Goal: Task Accomplishment & Management: Manage account settings

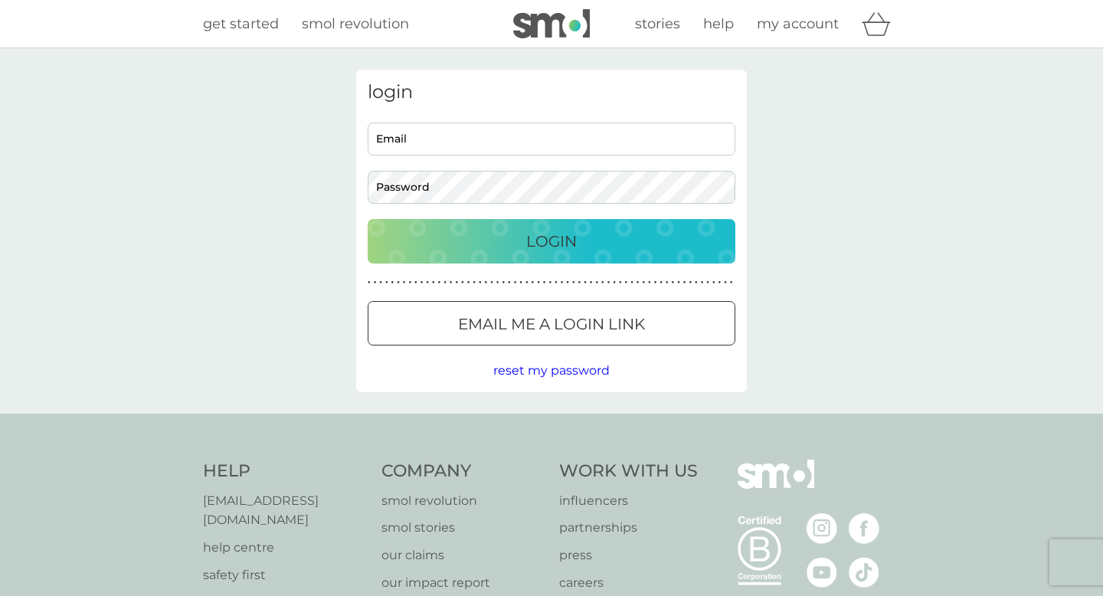
type input "[EMAIL_ADDRESS][PERSON_NAME][DOMAIN_NAME]"
click at [570, 242] on p "Login" at bounding box center [551, 241] width 51 height 25
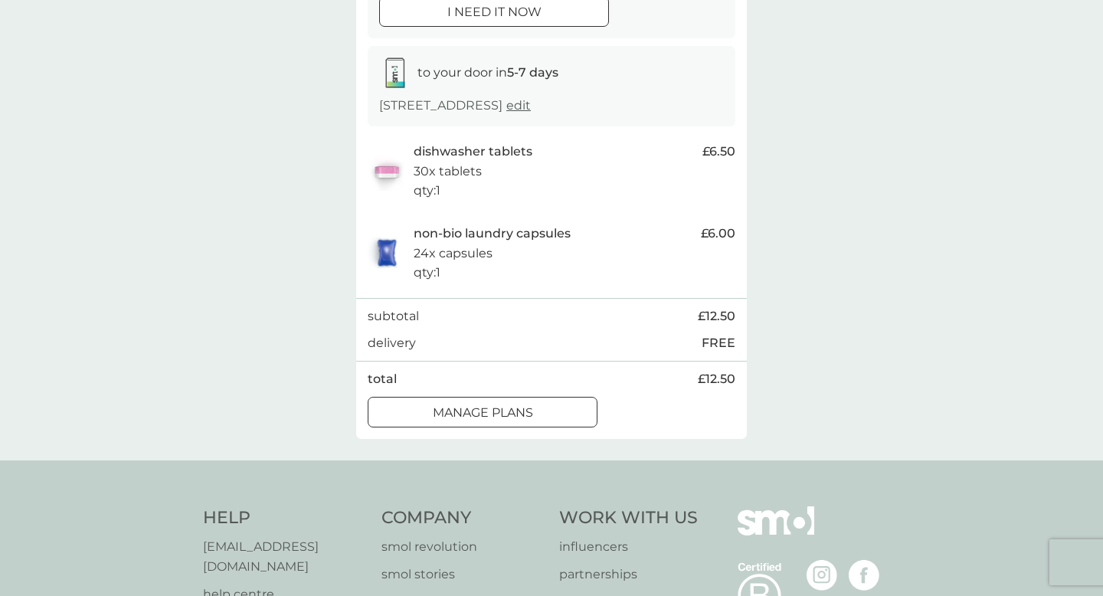
scroll to position [211, 0]
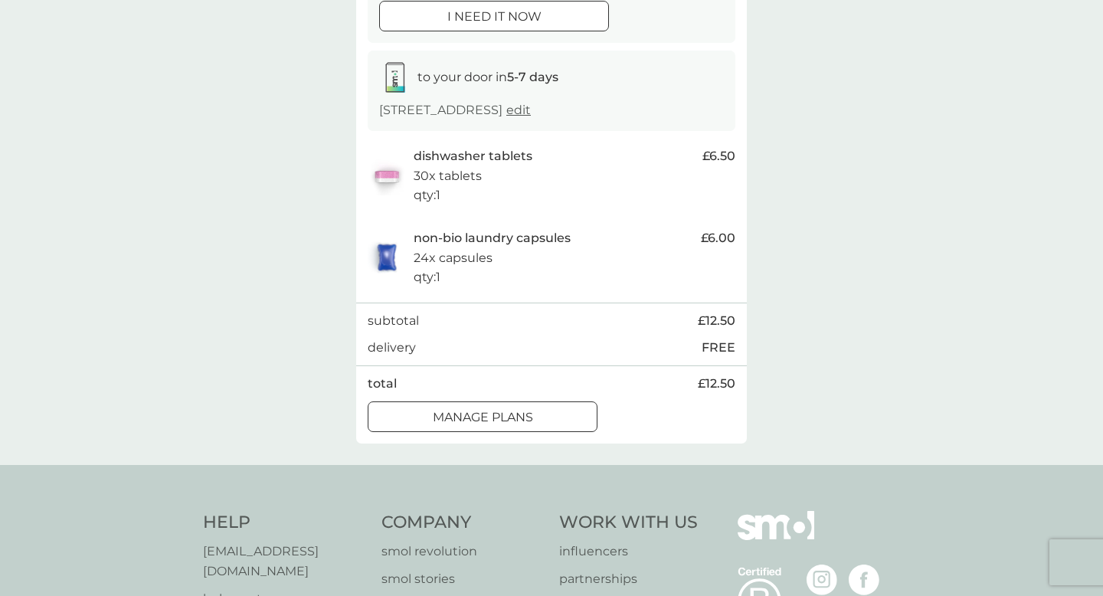
click at [509, 417] on div at bounding box center [482, 417] width 55 height 16
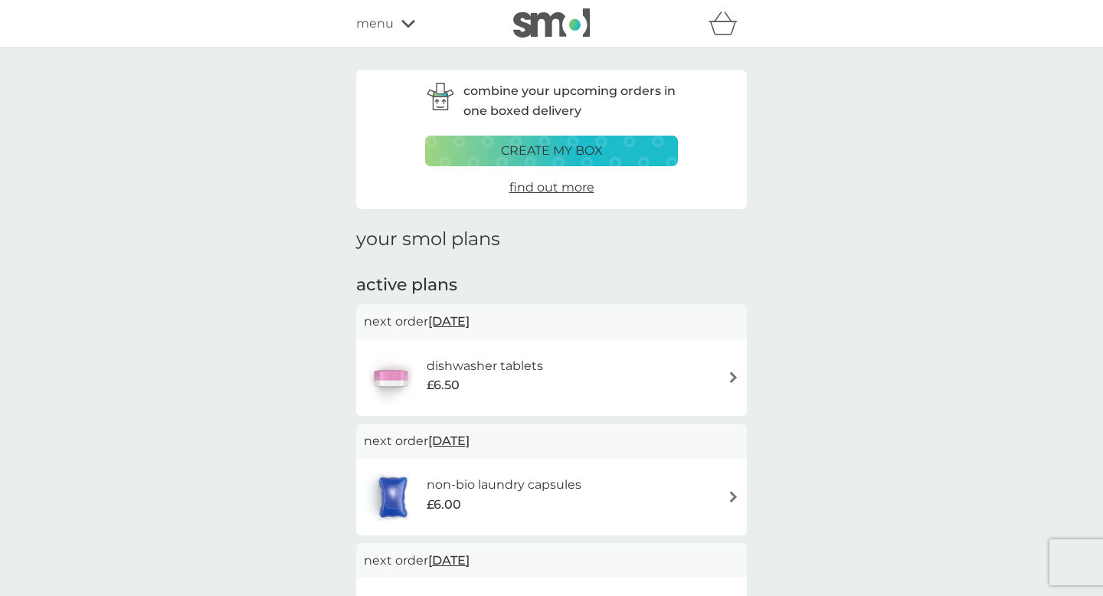
scroll to position [120, 0]
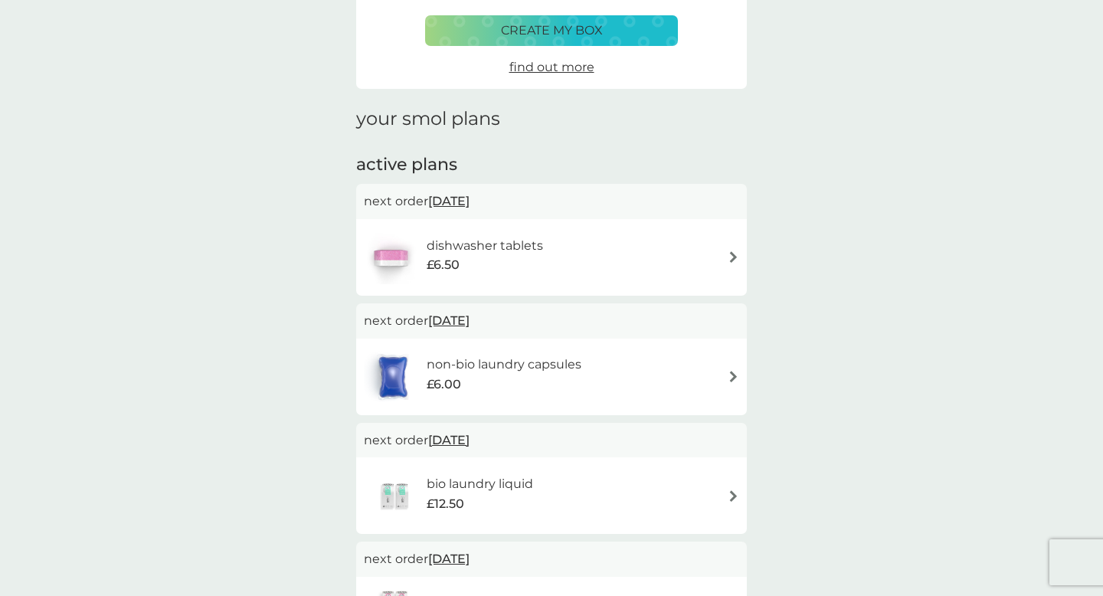
click at [546, 385] on div "£6.00" at bounding box center [504, 385] width 155 height 20
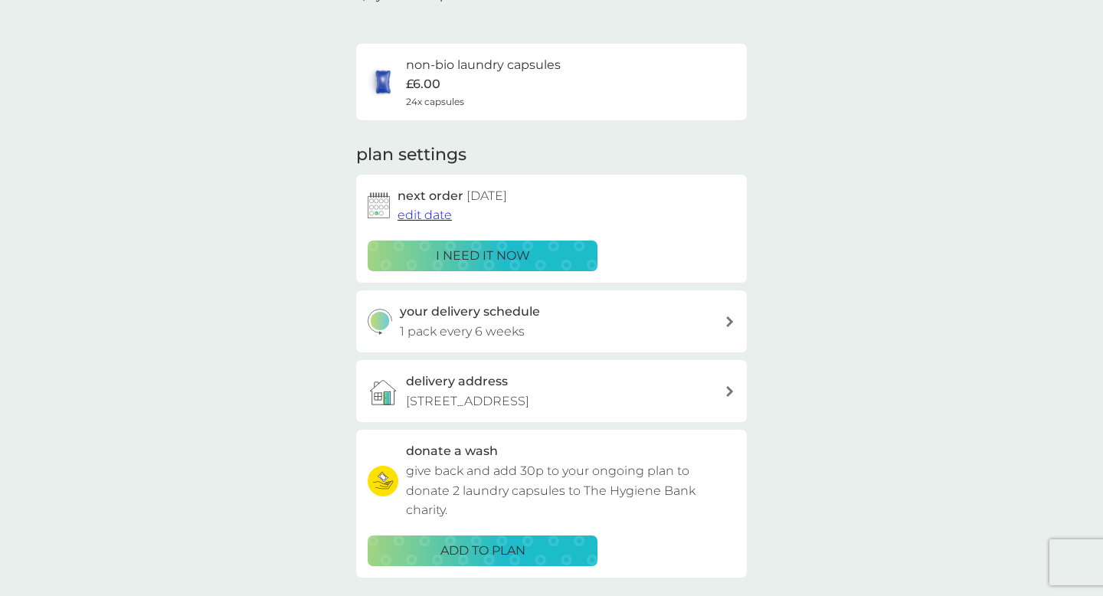
scroll to position [101, 0]
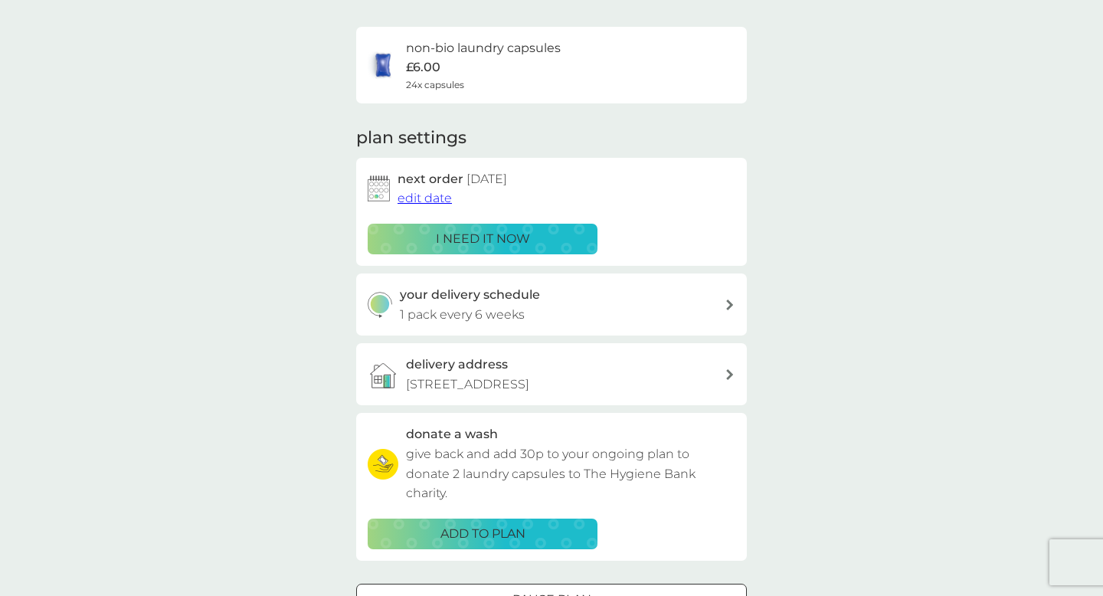
click at [433, 203] on span "edit date" at bounding box center [425, 198] width 54 height 15
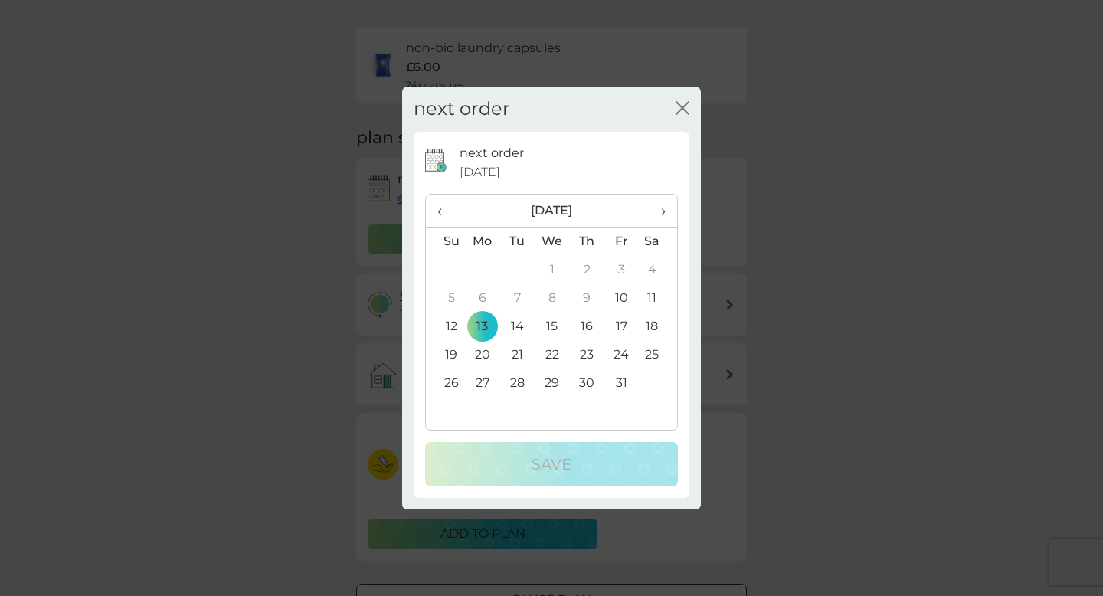
click at [678, 110] on icon "close" at bounding box center [683, 108] width 14 height 14
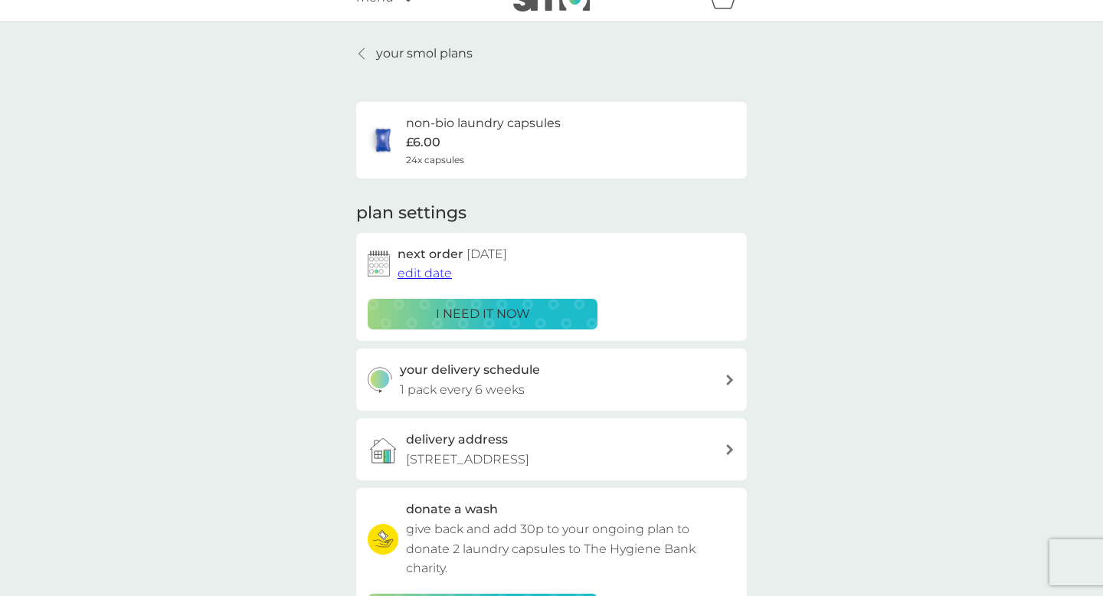
scroll to position [283, 0]
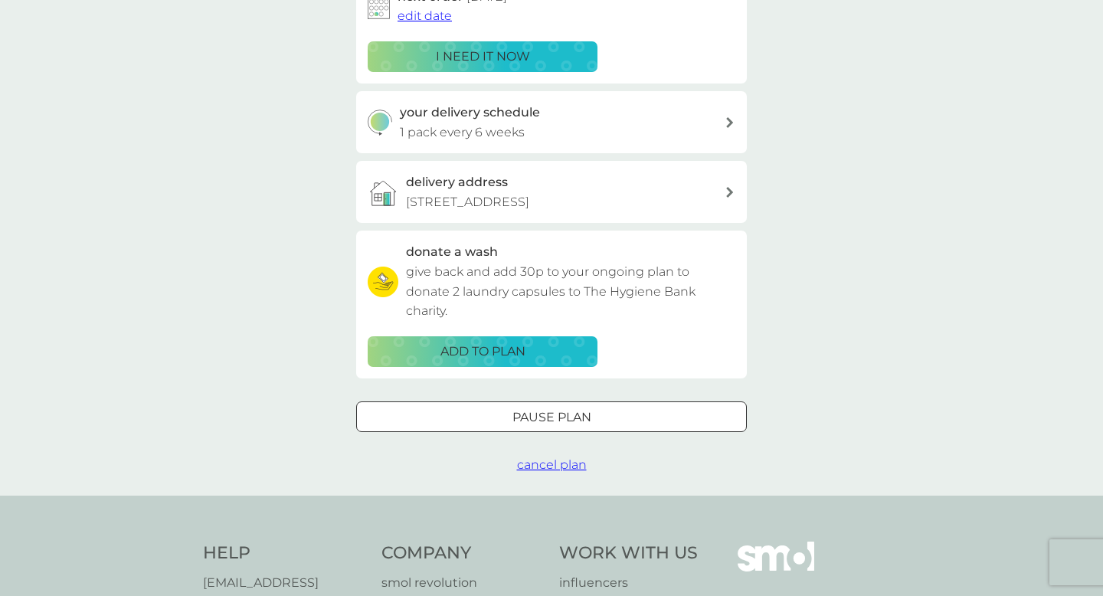
click at [545, 420] on div at bounding box center [551, 417] width 55 height 16
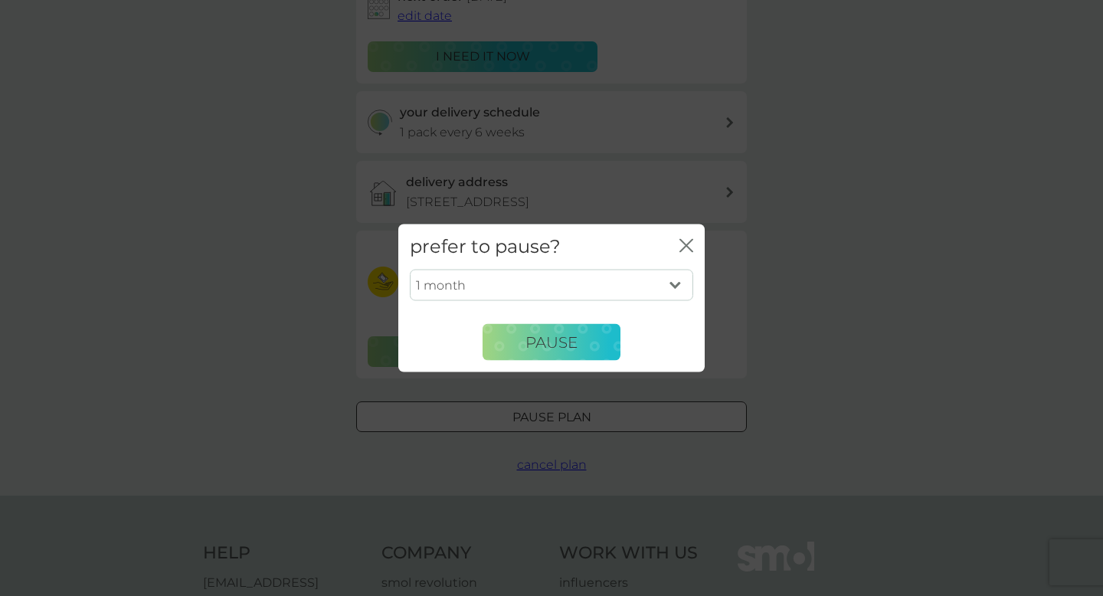
click at [598, 280] on select "1 month 2 months 3 months 4 months 5 months 6 months" at bounding box center [551, 285] width 283 height 32
select select "6"
click at [410, 269] on select "1 month 2 months 3 months 4 months 5 months 6 months" at bounding box center [551, 285] width 283 height 32
click at [541, 346] on span "Pause" at bounding box center [552, 342] width 52 height 18
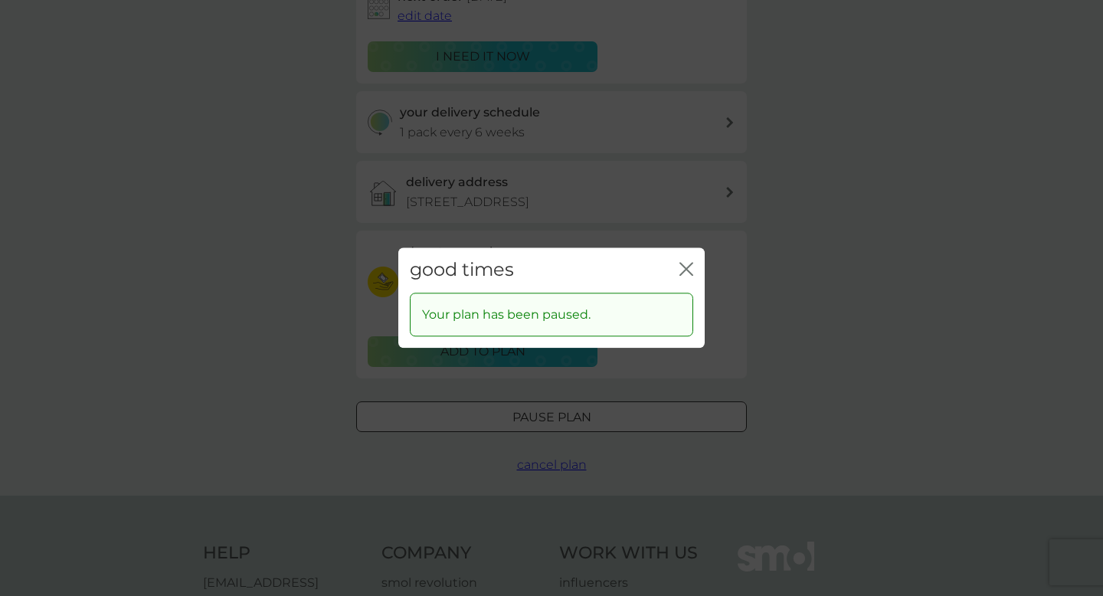
click at [688, 273] on icon "close" at bounding box center [687, 269] width 14 height 14
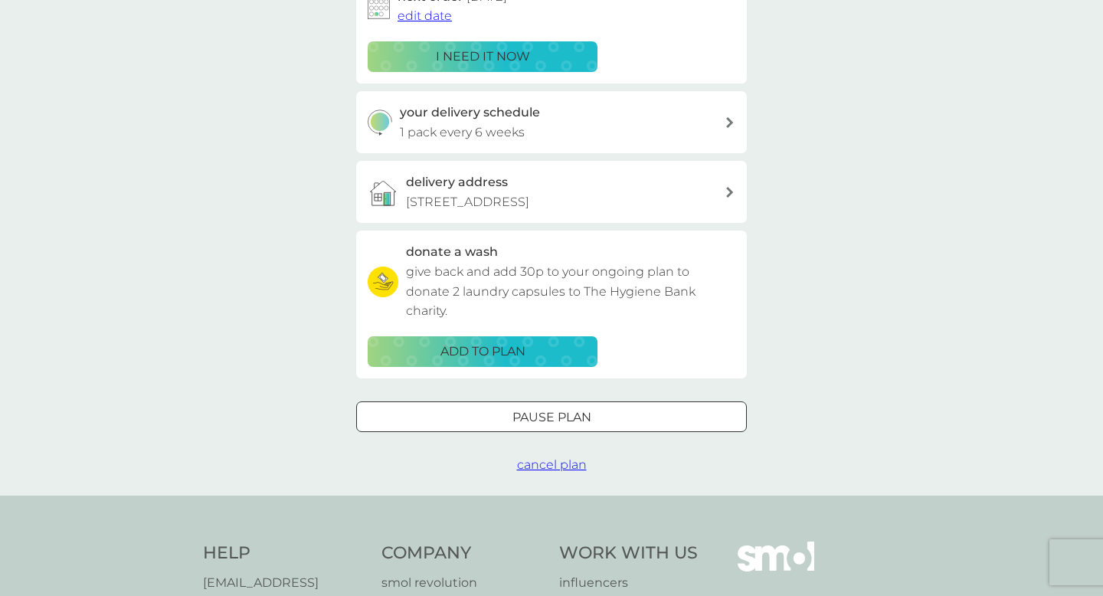
scroll to position [0, 0]
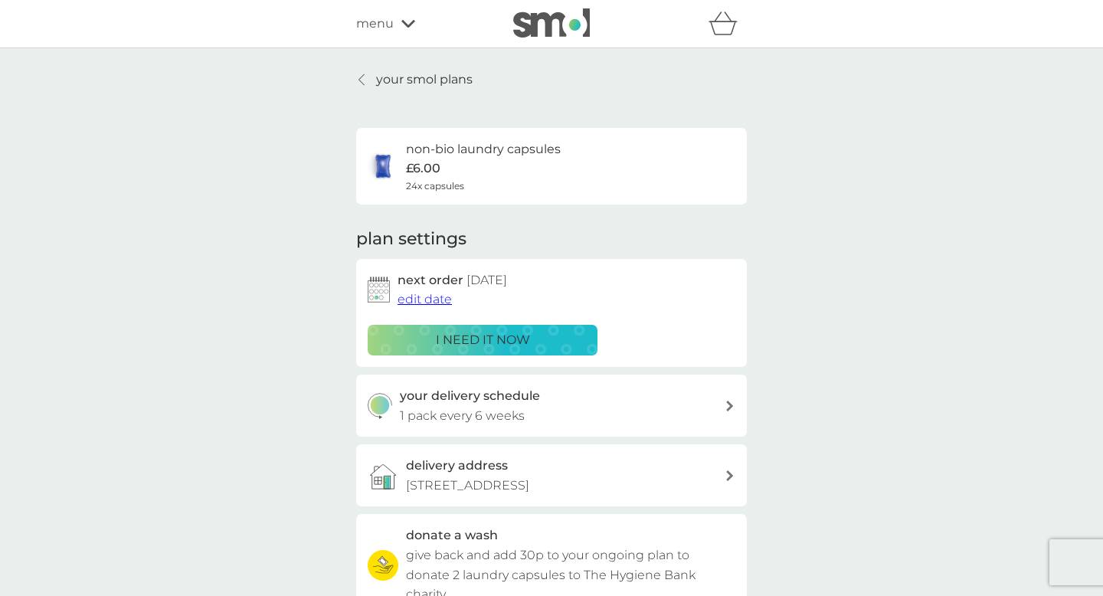
click at [422, 77] on p "your smol plans" at bounding box center [424, 80] width 97 height 20
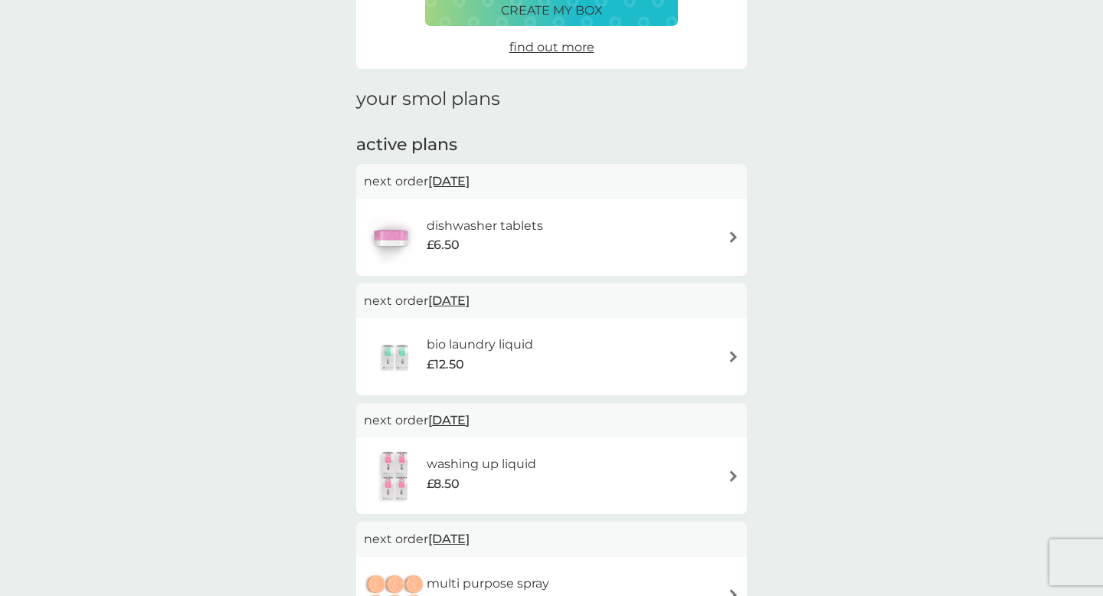
scroll to position [75, 0]
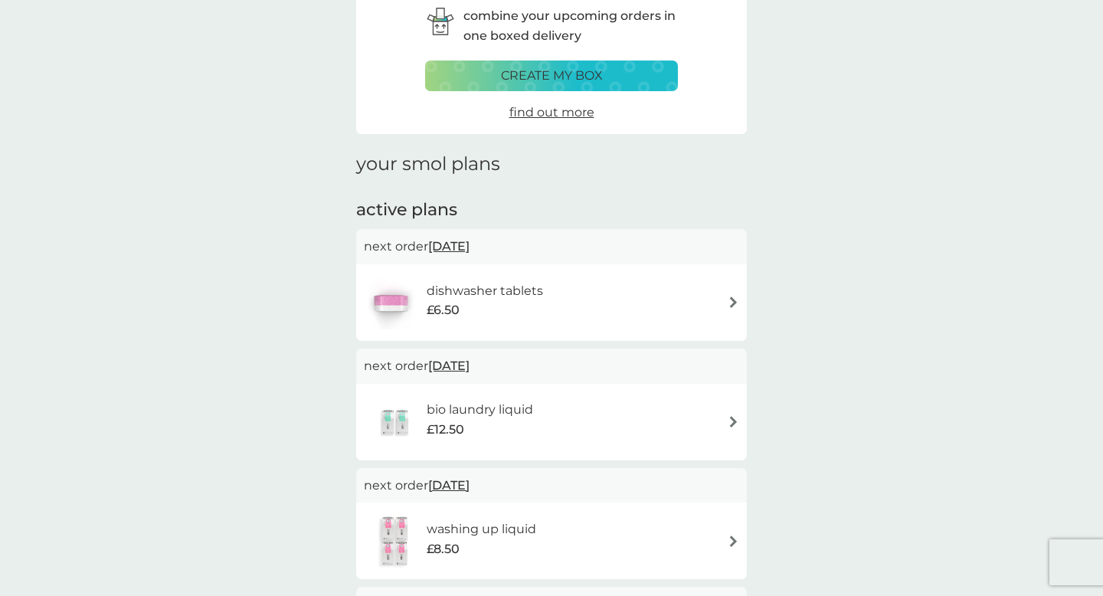
click at [657, 405] on div "bio laundry liquid £12.50" at bounding box center [551, 422] width 375 height 54
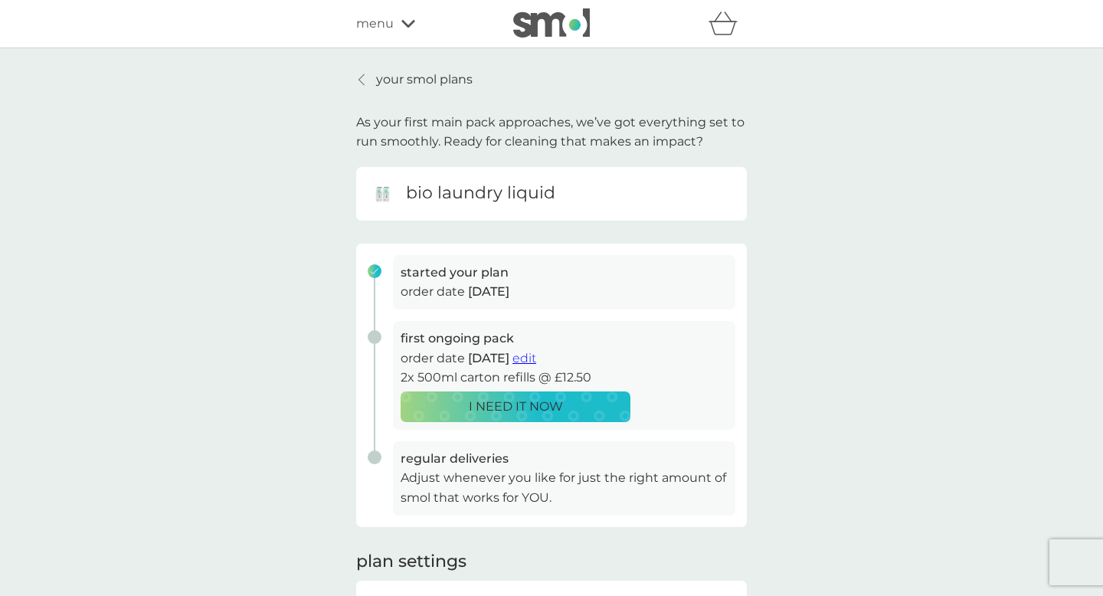
click at [657, 405] on div "first ongoing pack order date 16 Oct 2025 edit 2x 500ml carton refills @ £12.50…" at bounding box center [564, 375] width 342 height 109
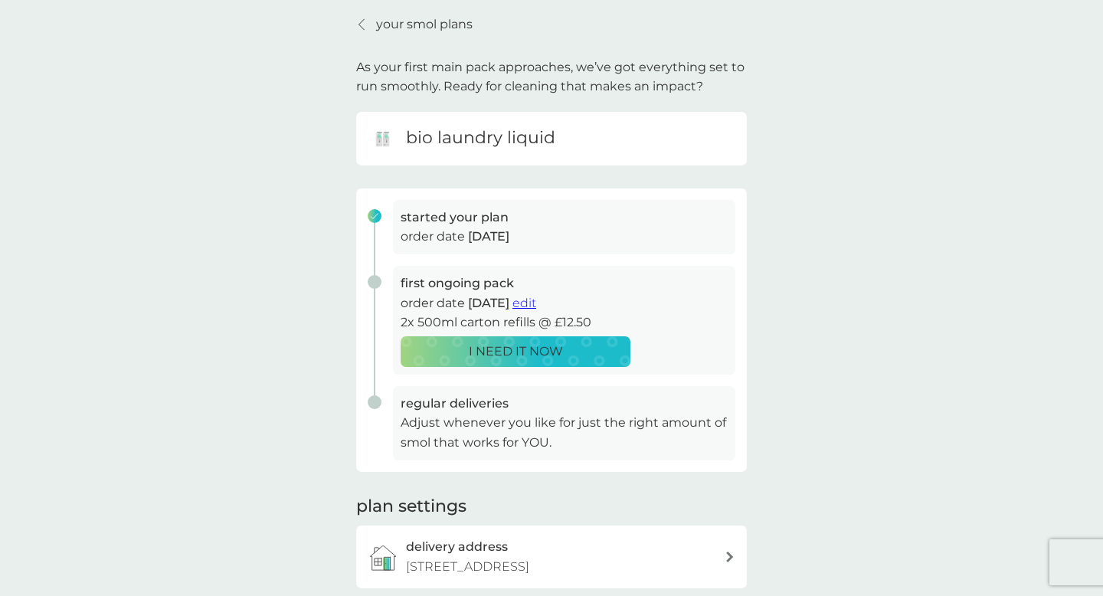
scroll to position [11, 0]
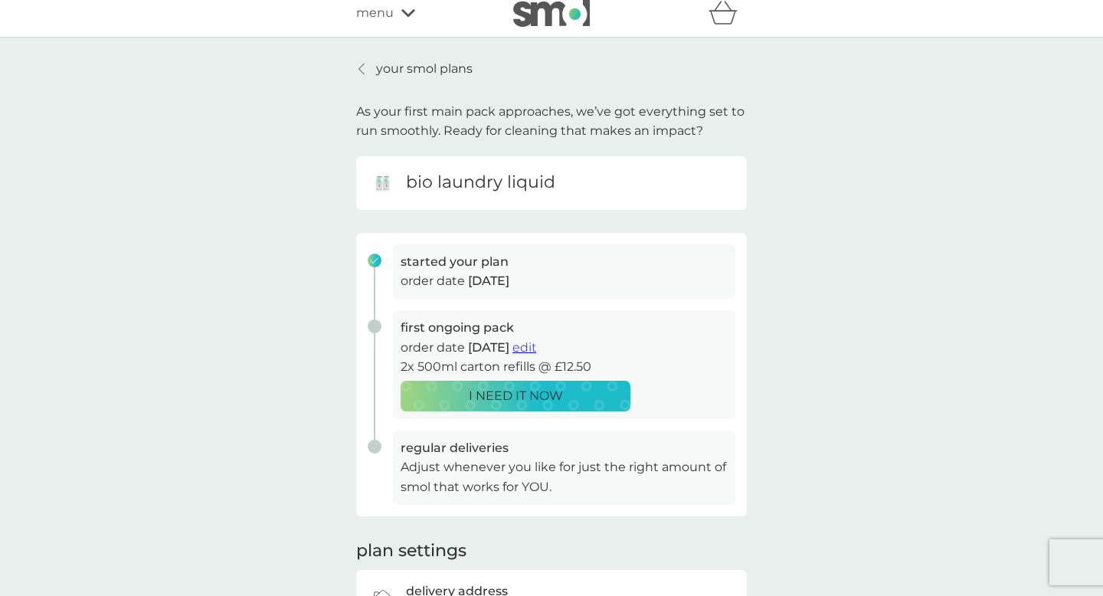
click at [564, 171] on div "bio laundry liquid" at bounding box center [552, 183] width 368 height 31
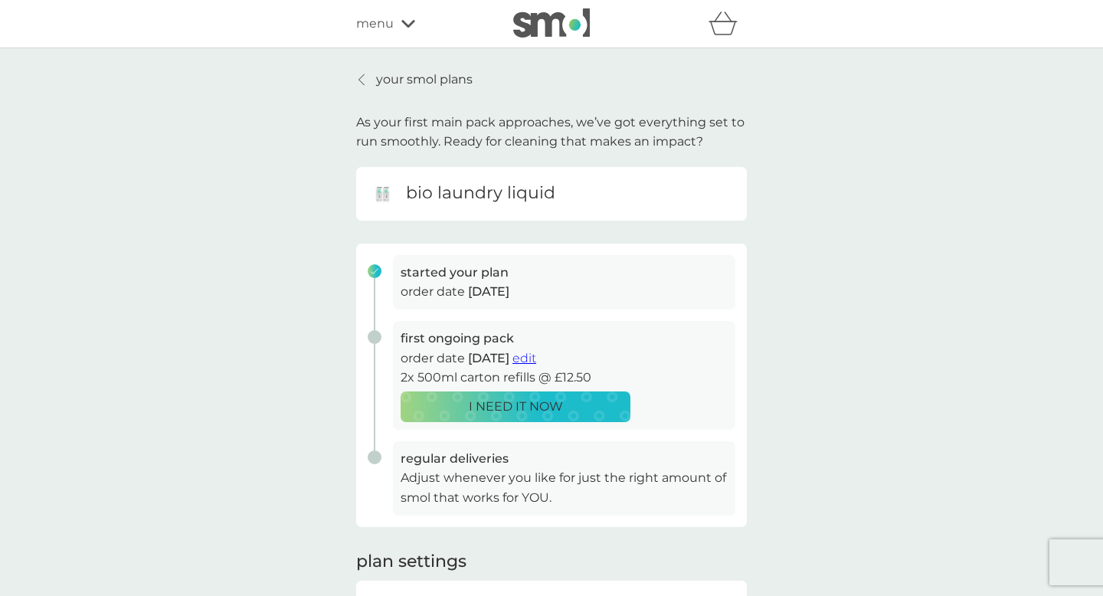
scroll to position [1, 0]
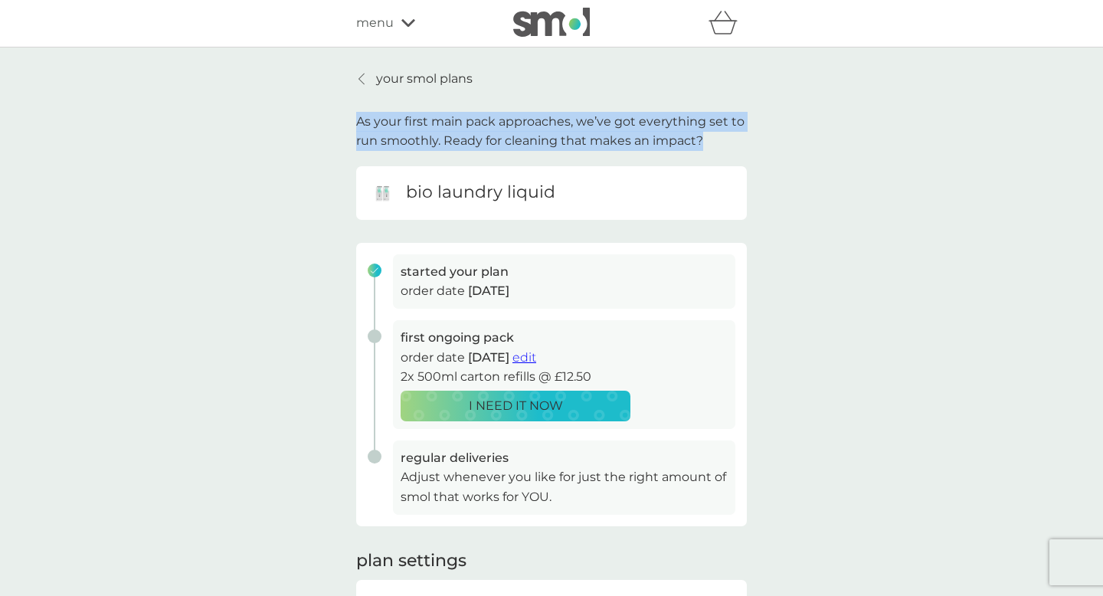
drag, startPoint x: 356, startPoint y: 119, endPoint x: 716, endPoint y: 140, distance: 360.0
click at [716, 141] on p "As your first main pack approaches, we’ve got everything set to run smoothly. R…" at bounding box center [551, 131] width 391 height 39
click at [716, 140] on p "As your first main pack approaches, we’ve got everything set to run smoothly. R…" at bounding box center [551, 131] width 391 height 39
drag, startPoint x: 719, startPoint y: 140, endPoint x: 311, endPoint y: 126, distance: 408.6
click at [311, 126] on div "your smol plans As your first main pack approaches, we’ve got everything set to…" at bounding box center [551, 408] width 1103 height 720
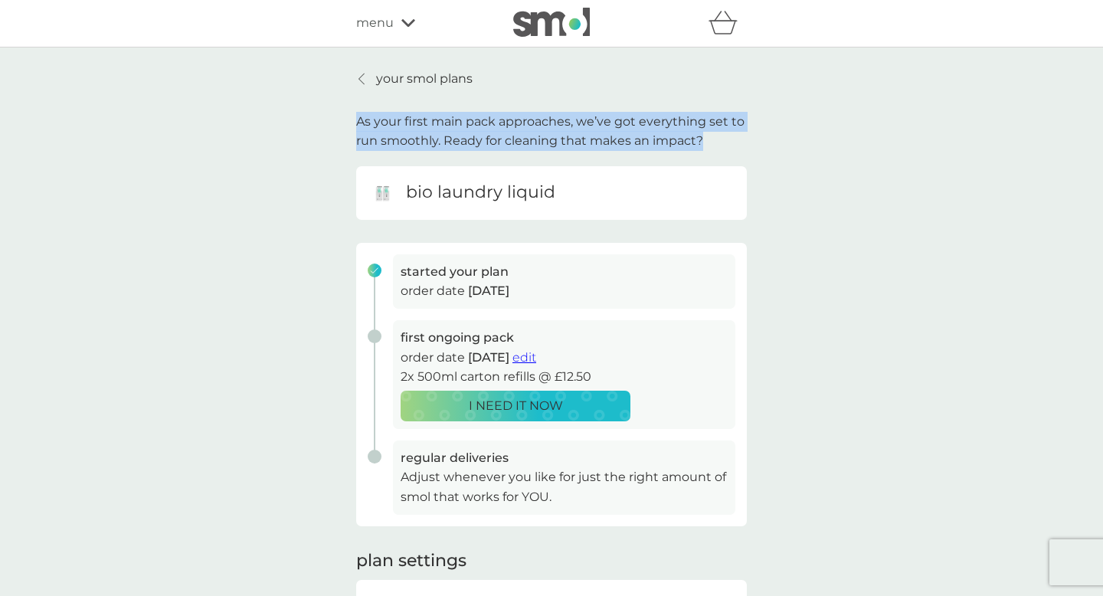
click at [311, 126] on div "your smol plans As your first main pack approaches, we’ve got everything set to…" at bounding box center [551, 408] width 1103 height 720
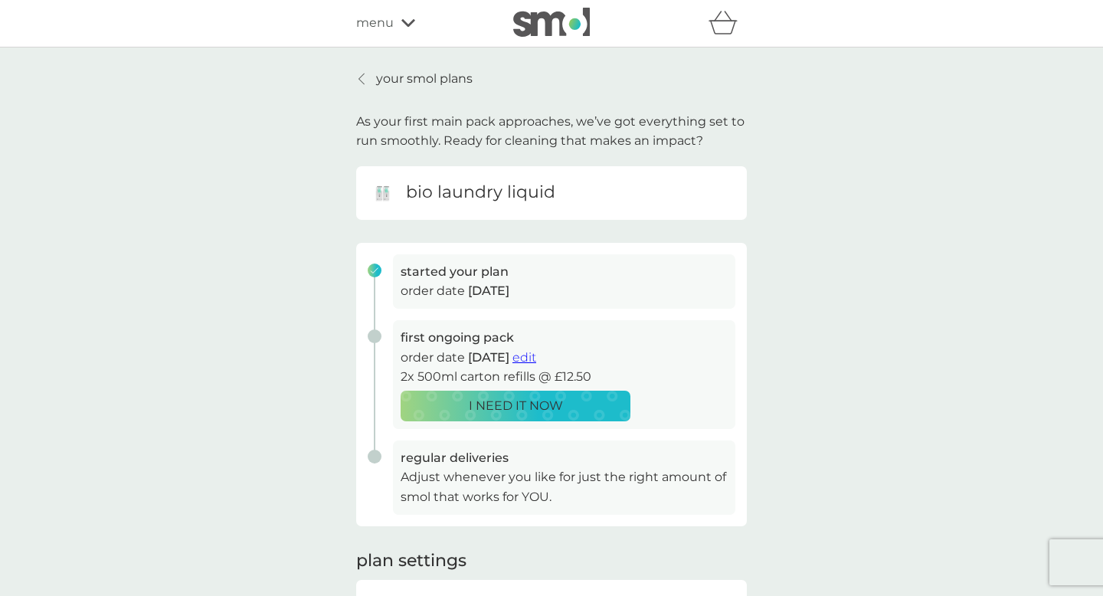
click at [424, 79] on p "your smol plans" at bounding box center [424, 79] width 97 height 20
